Goal: Task Accomplishment & Management: Use online tool/utility

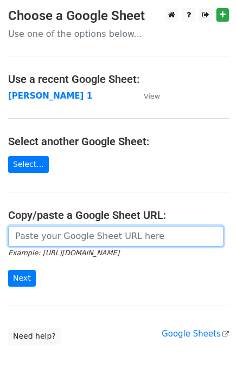
click at [50, 236] on input "url" at bounding box center [115, 236] width 215 height 21
type input "[URL][DOMAIN_NAME]"
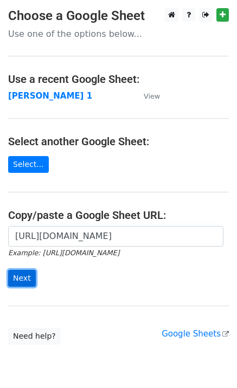
click at [11, 282] on input "Next" at bounding box center [22, 278] width 28 height 17
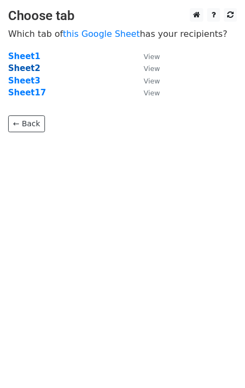
click at [24, 67] on strong "Sheet2" at bounding box center [24, 68] width 32 height 10
click at [16, 59] on strong "Sheet1" at bounding box center [24, 56] width 32 height 10
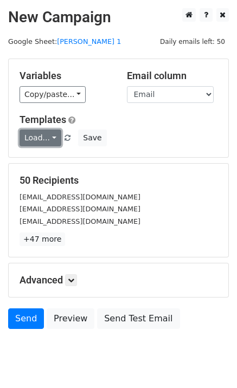
click at [29, 137] on link "Load..." at bounding box center [41, 137] width 42 height 17
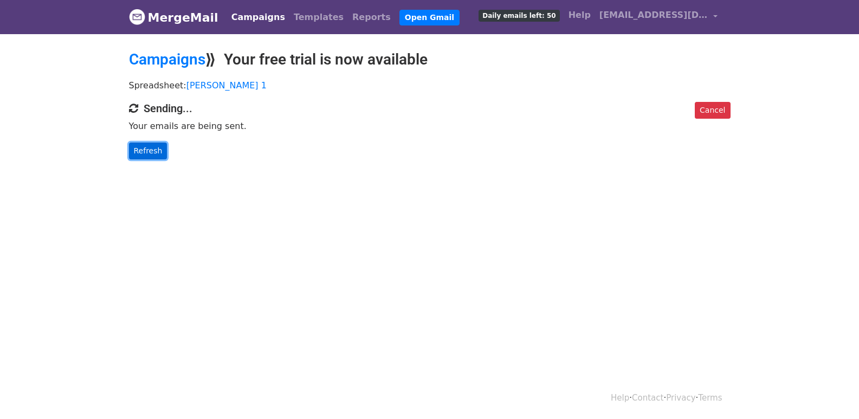
click at [136, 150] on link "Refresh" at bounding box center [148, 150] width 38 height 17
